Goal: Communication & Community: Participate in discussion

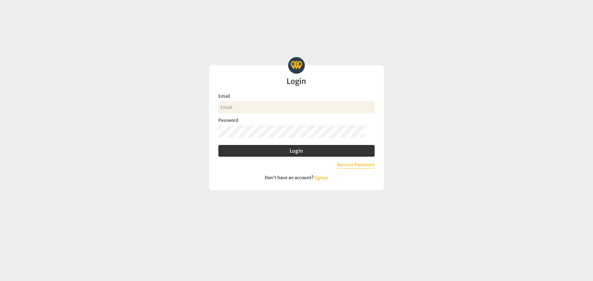
click at [238, 109] on input "Email" at bounding box center [296, 107] width 156 height 12
type input "michelleh@myeecu.org"
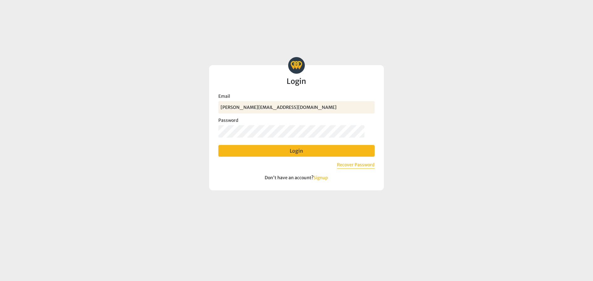
click at [300, 148] on button "Login" at bounding box center [296, 151] width 156 height 12
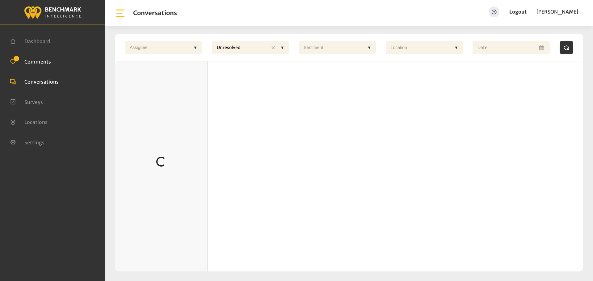
click at [40, 62] on span "Comments" at bounding box center [37, 61] width 27 height 6
click at [511, 9] on link "Logout" at bounding box center [517, 12] width 17 height 6
